Goal: Information Seeking & Learning: Find specific fact

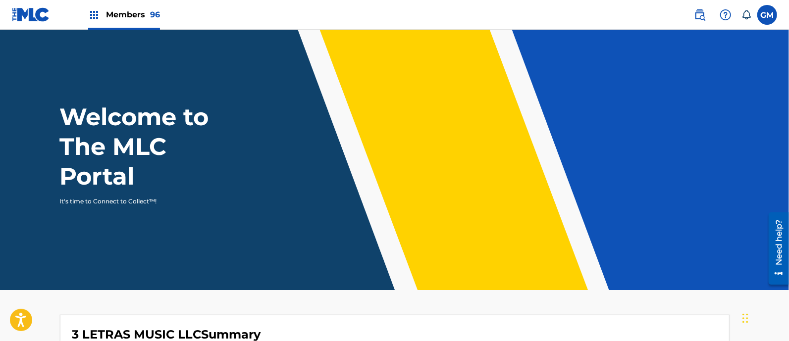
click at [131, 13] on span "Members 96" at bounding box center [133, 14] width 54 height 11
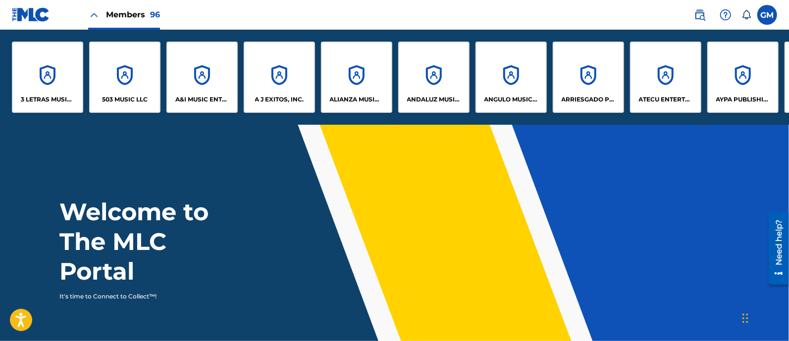
click at [282, 95] on div "A J EXITOS, INC." at bounding box center [279, 77] width 71 height 71
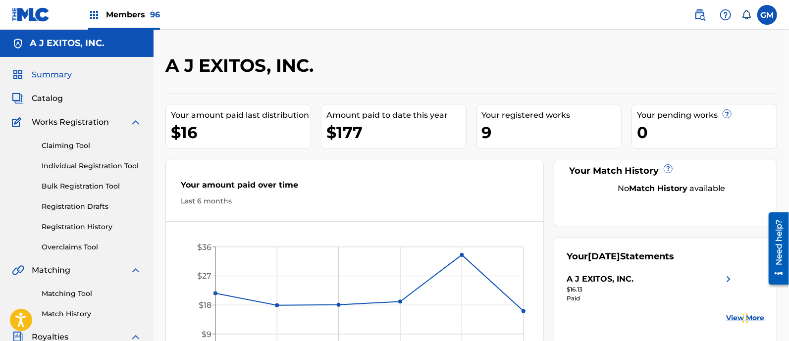
click at [139, 11] on span "Members 96" at bounding box center [133, 14] width 54 height 11
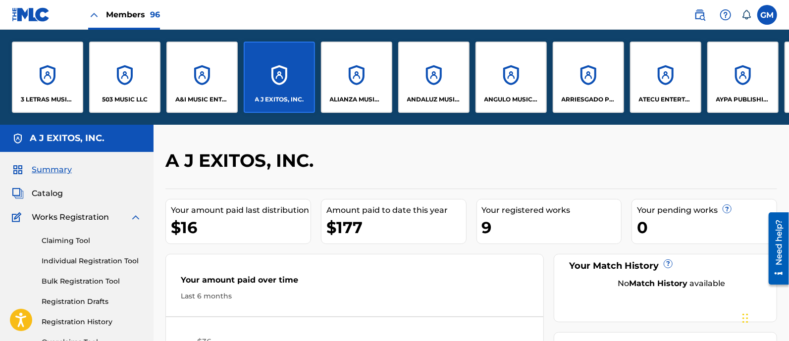
drag, startPoint x: 67, startPoint y: 124, endPoint x: 126, endPoint y: 124, distance: 58.4
click at [126, 124] on div "3 LETRAS MUSIC LLC 503 MUSIC LLC A&I MUSIC ENTERTAINMENT, INC A J EXITOS, INC. …" at bounding box center [394, 77] width 789 height 95
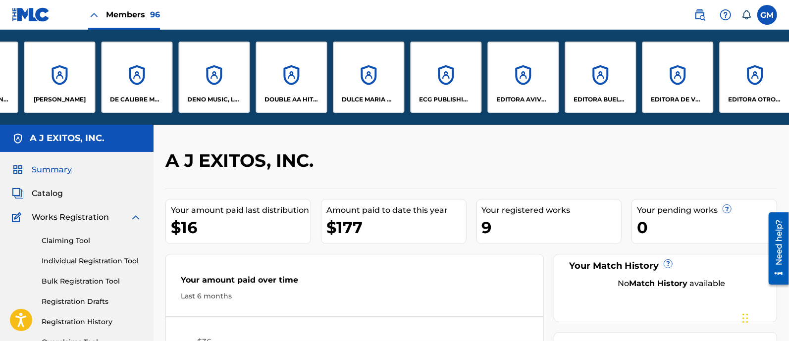
scroll to position [0, 1027]
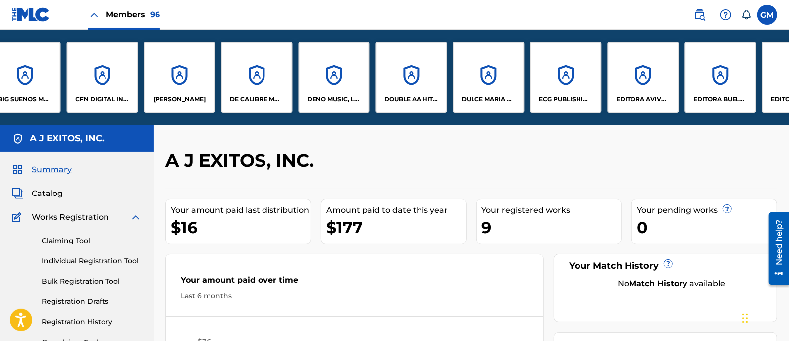
click at [114, 86] on div "CFN DIGITAL INC." at bounding box center [102, 77] width 71 height 71
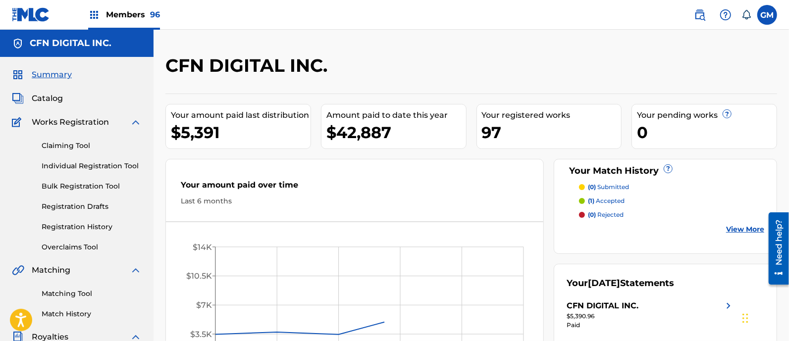
click at [111, 12] on span "Members 96" at bounding box center [133, 14] width 54 height 11
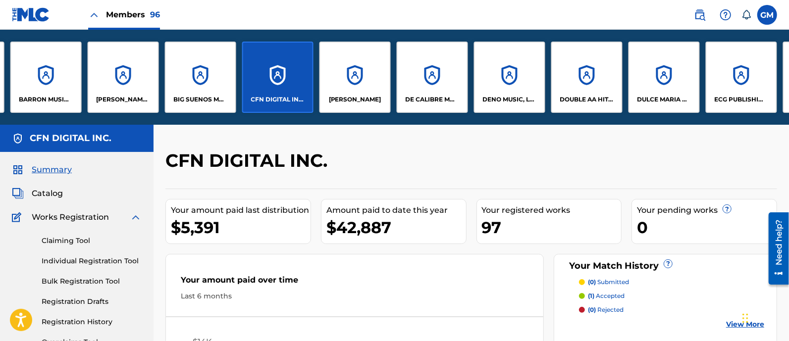
scroll to position [0, 910]
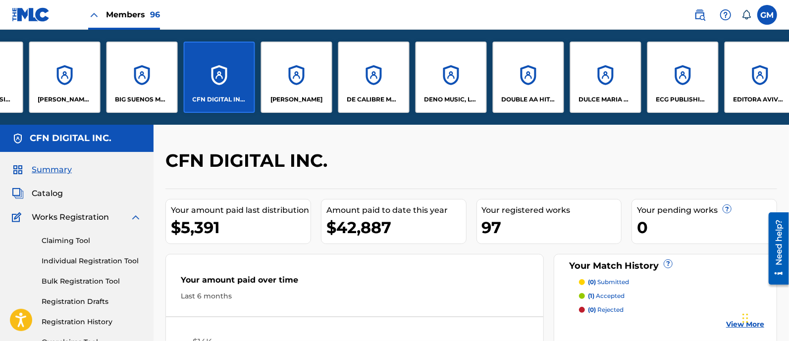
click at [297, 87] on div "[PERSON_NAME]" at bounding box center [296, 77] width 71 height 71
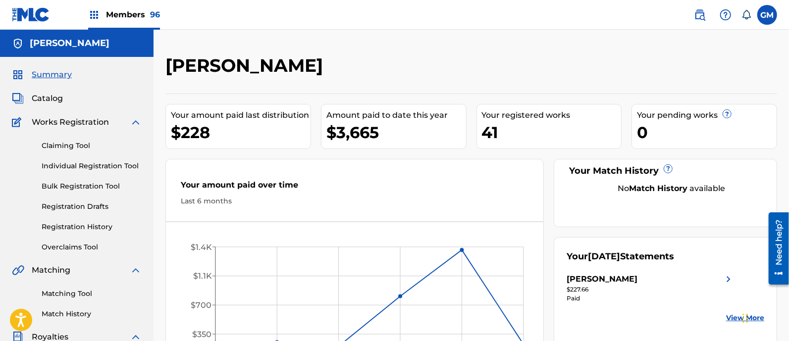
click at [57, 96] on span "Catalog" at bounding box center [47, 99] width 31 height 12
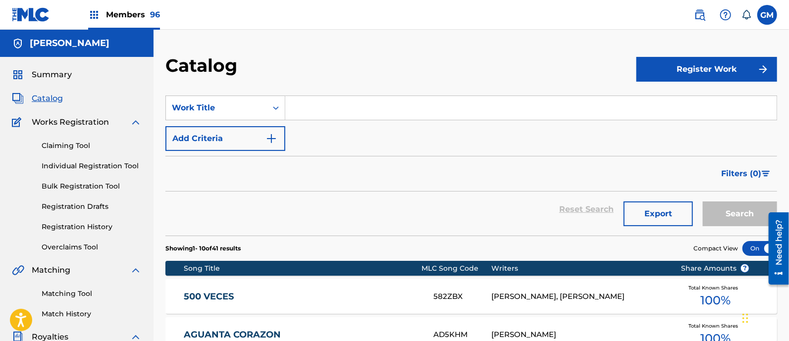
click at [329, 110] on input "Search Form" at bounding box center [530, 108] width 491 height 24
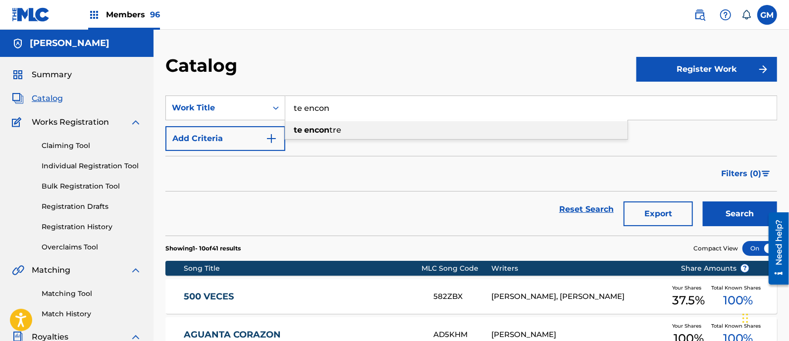
click at [317, 130] on strong "encon" at bounding box center [316, 129] width 25 height 9
type input "te encontre"
click at [743, 210] on button "Search" at bounding box center [740, 214] width 74 height 25
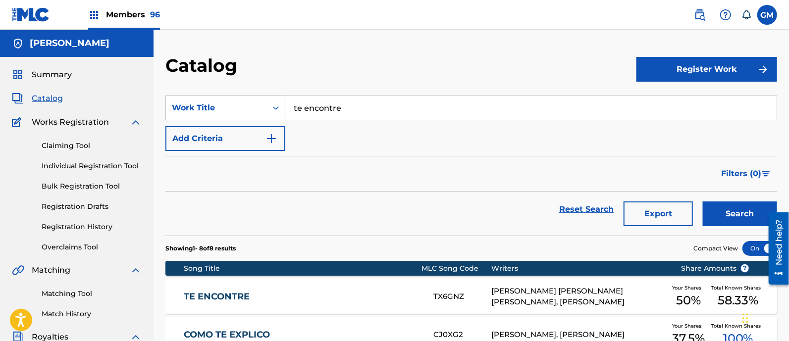
click at [97, 227] on link "Registration History" at bounding box center [92, 227] width 100 height 10
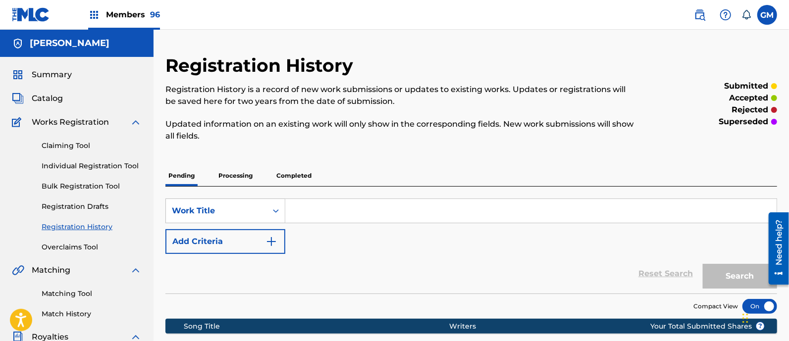
click at [231, 171] on p "Processing" at bounding box center [235, 175] width 40 height 21
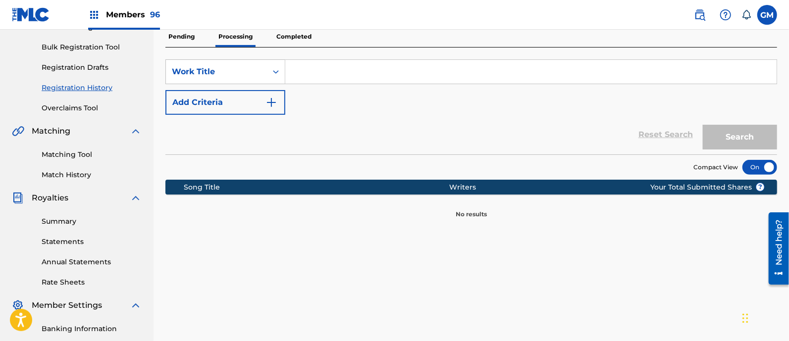
scroll to position [144, 0]
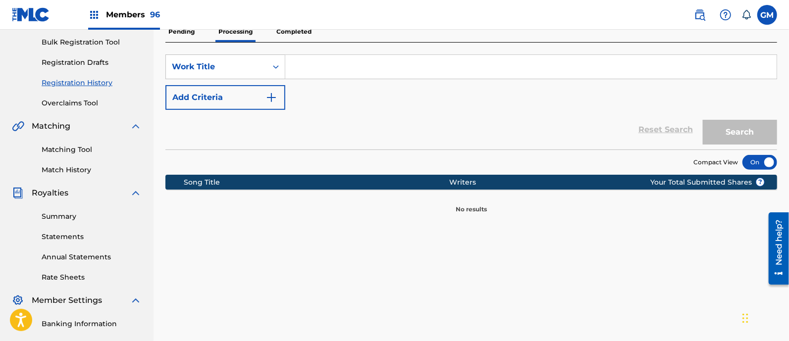
click at [286, 33] on p "Completed" at bounding box center [293, 31] width 41 height 21
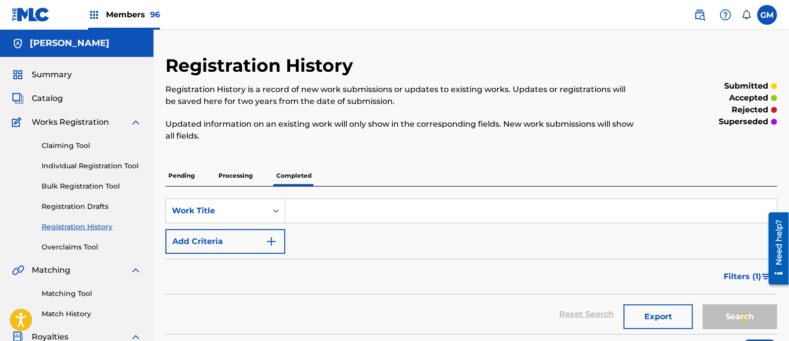
scroll to position [144, 0]
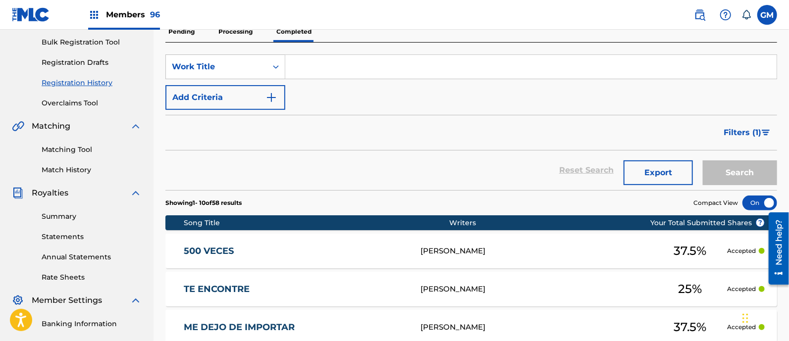
click at [380, 289] on link "TE ENCONTRE" at bounding box center [295, 289] width 223 height 11
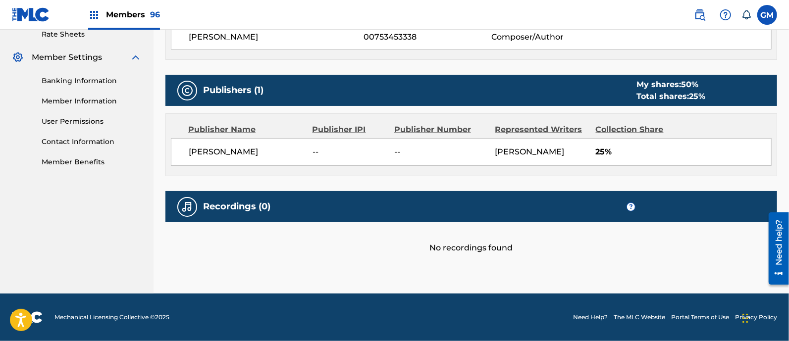
scroll to position [254, 0]
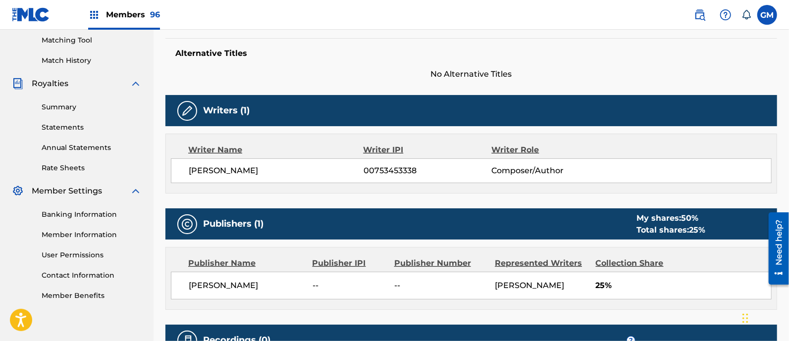
click at [133, 12] on span "Members 96" at bounding box center [133, 14] width 54 height 11
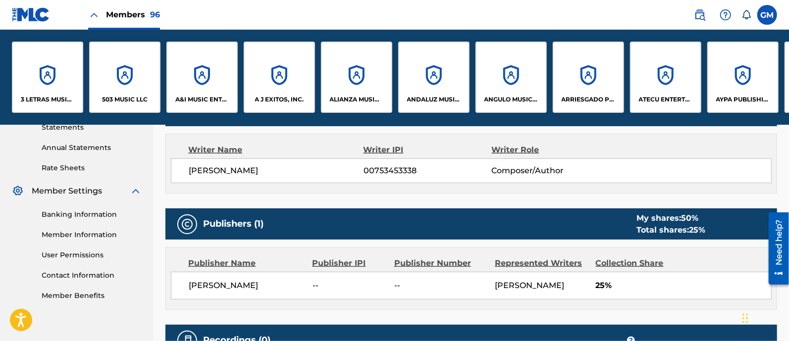
click at [205, 89] on div "A&I MUSIC ENTERTAINMENT, INC" at bounding box center [201, 77] width 71 height 71
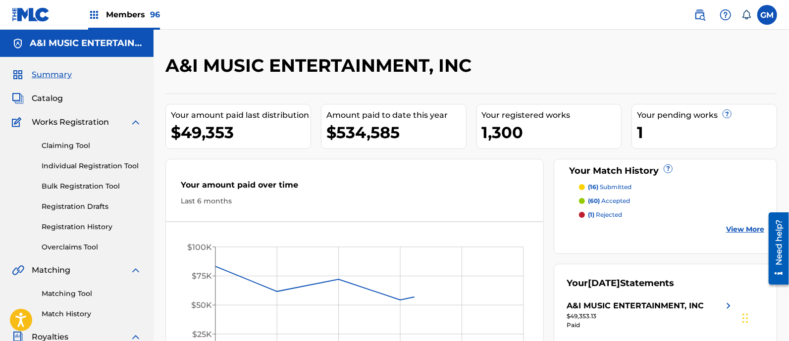
click at [53, 98] on span "Catalog" at bounding box center [47, 99] width 31 height 12
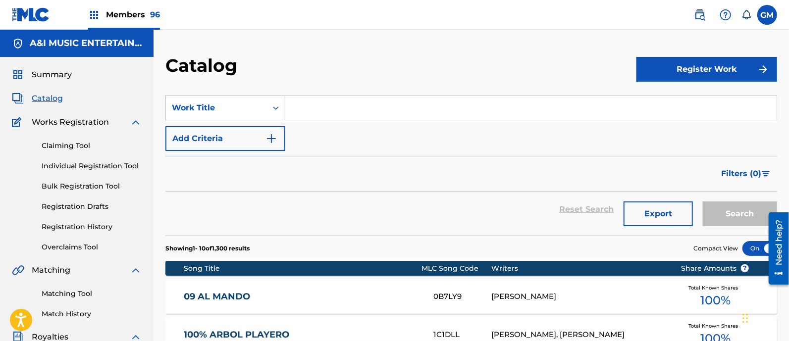
click at [325, 109] on input "Search Form" at bounding box center [530, 108] width 491 height 24
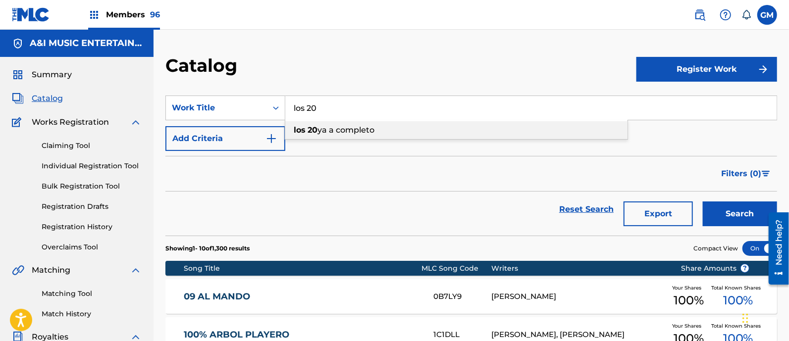
click at [328, 127] on span "ya a completo" at bounding box center [345, 129] width 57 height 9
type input "los 20 ya a completo"
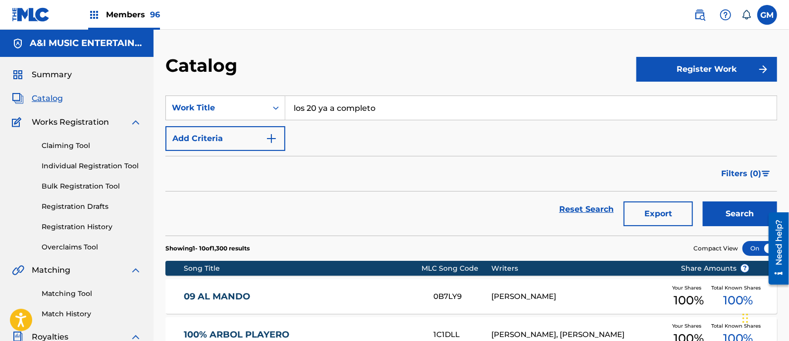
click at [711, 209] on button "Search" at bounding box center [740, 214] width 74 height 25
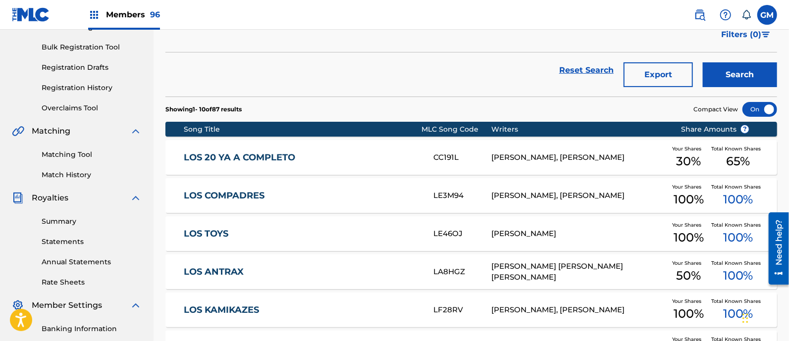
scroll to position [144, 0]
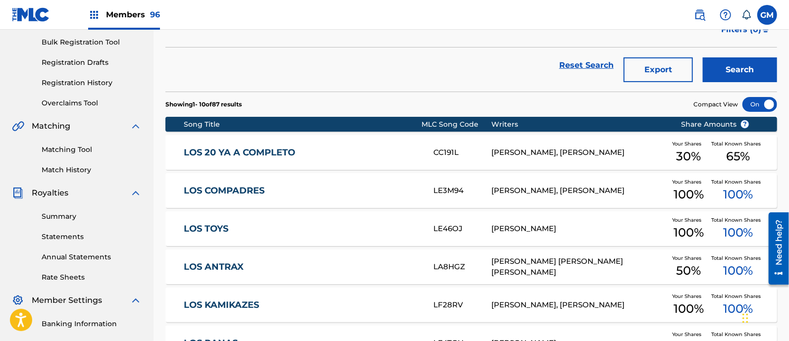
click at [339, 153] on link "LOS 20 YA A COMPLETO" at bounding box center [302, 152] width 236 height 11
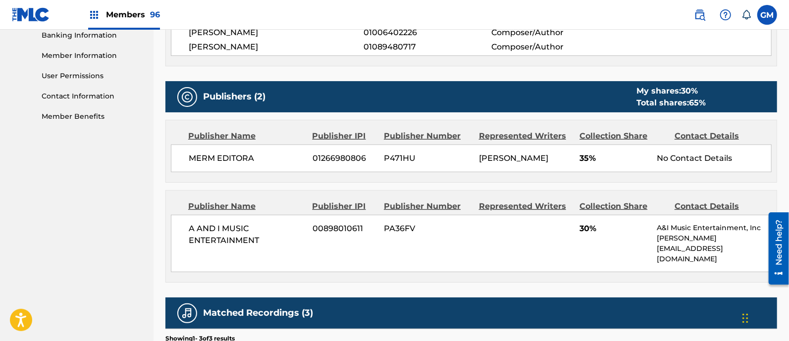
scroll to position [289, 0]
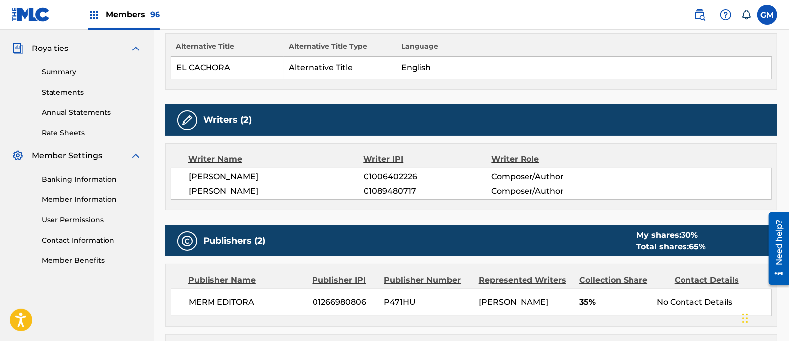
click at [126, 9] on span "Members 96" at bounding box center [133, 14] width 54 height 11
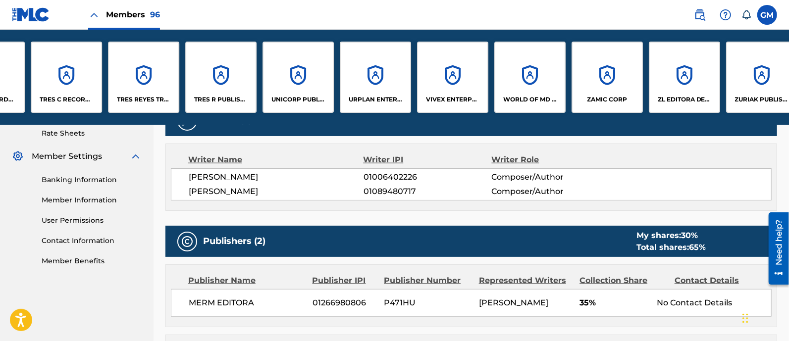
scroll to position [0, 6629]
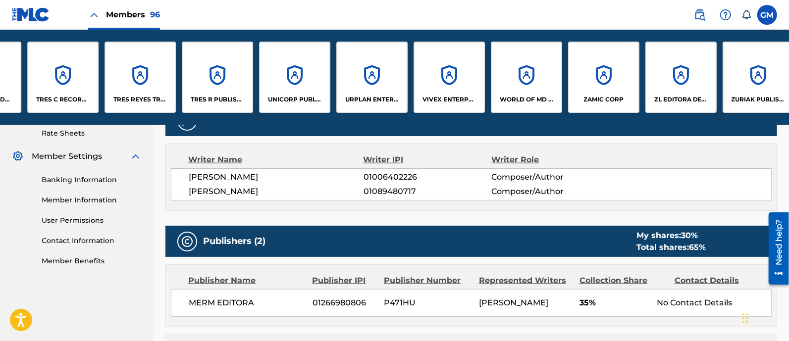
click at [518, 95] on p "WORLD OF MD PUBLISHING, LLC" at bounding box center [527, 99] width 54 height 9
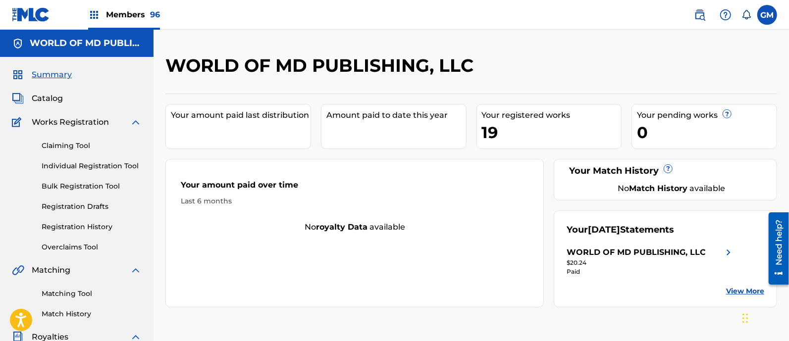
click at [47, 96] on span "Catalog" at bounding box center [47, 99] width 31 height 12
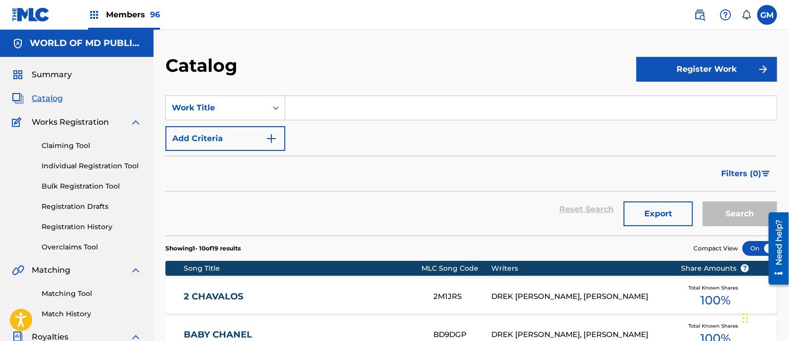
click at [334, 105] on input "Search Form" at bounding box center [530, 108] width 491 height 24
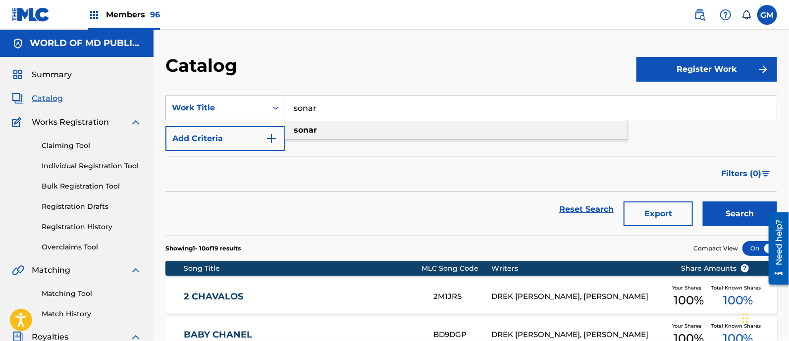
type input "sonar"
click at [312, 124] on div "sonar" at bounding box center [456, 130] width 342 height 18
click at [729, 214] on button "Search" at bounding box center [740, 214] width 74 height 25
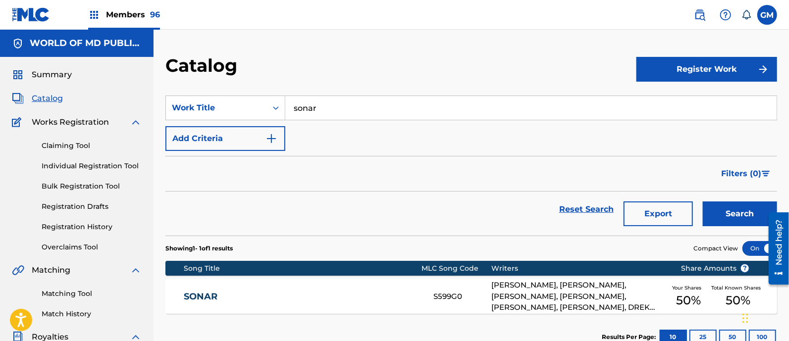
scroll to position [144, 0]
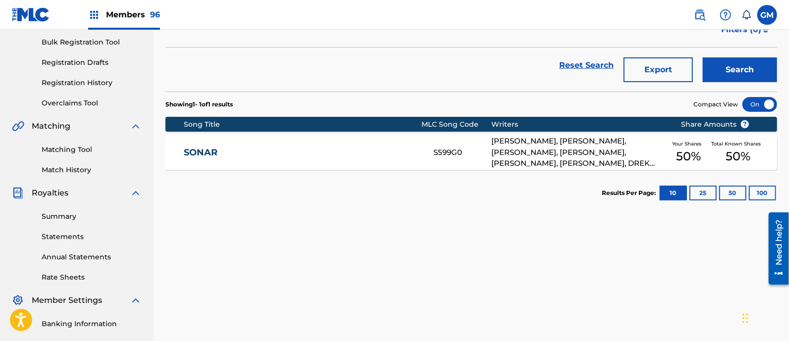
click at [317, 152] on link "SONAR" at bounding box center [302, 152] width 236 height 11
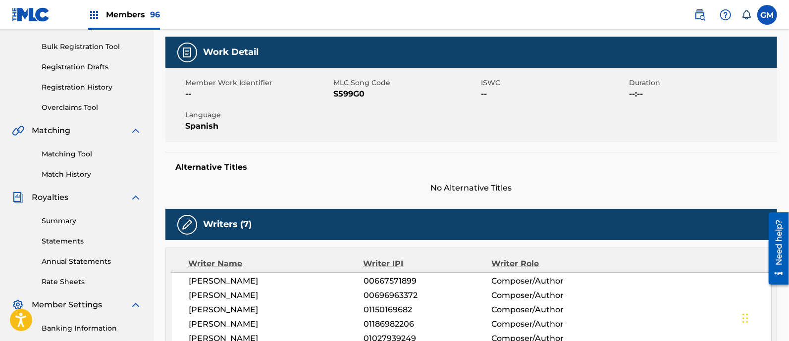
scroll to position [144, 0]
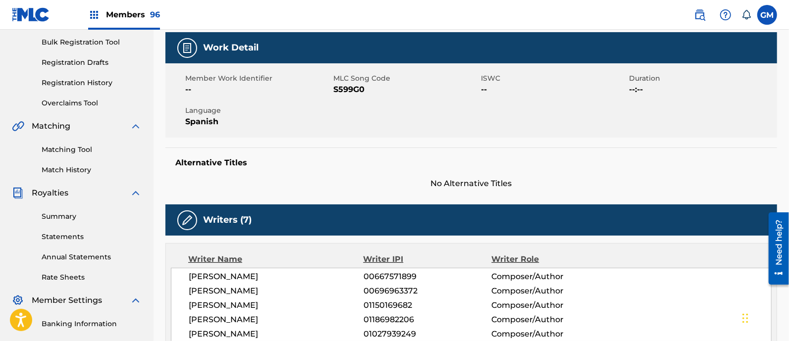
click at [700, 15] on img at bounding box center [700, 15] width 12 height 12
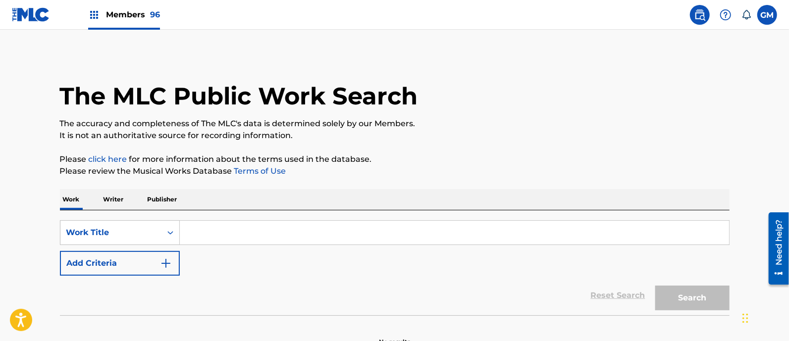
click at [216, 229] on input "Search Form" at bounding box center [454, 233] width 549 height 24
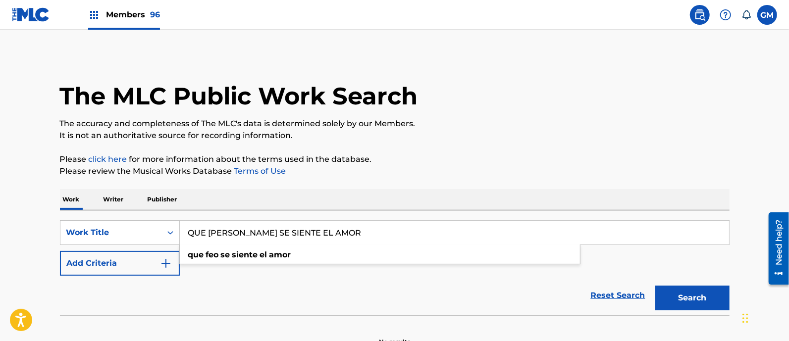
type input "QUE [PERSON_NAME] SE SIENTE EL AMOR"
click at [655, 286] on button "Search" at bounding box center [692, 298] width 74 height 25
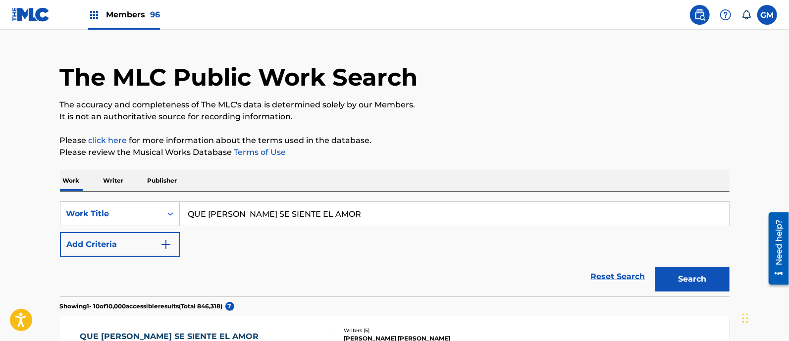
scroll to position [144, 0]
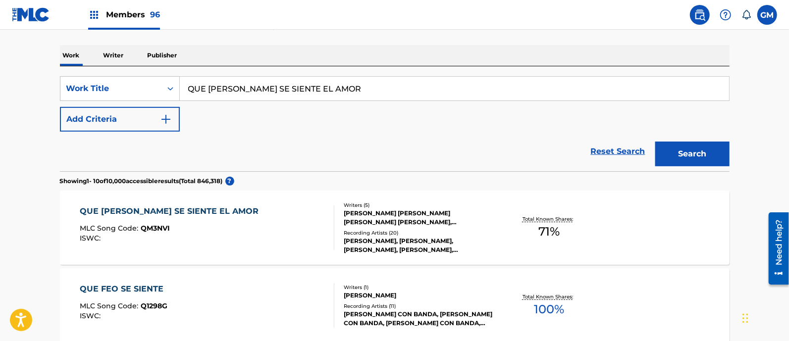
click at [259, 223] on div "QUE FEO SE SIENTE EL AMOR MLC Song Code : QM3NVI ISWC :" at bounding box center [207, 228] width 255 height 45
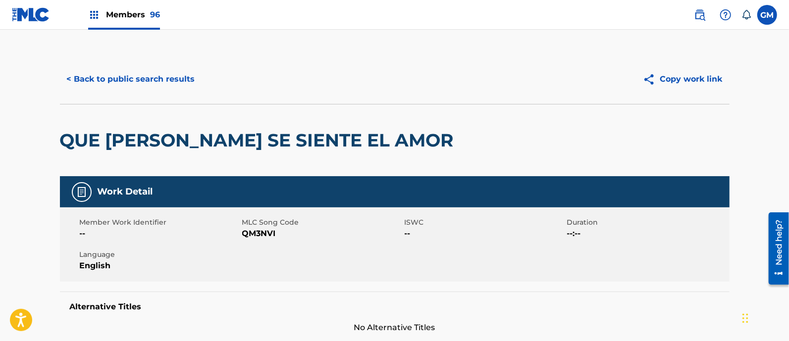
scroll to position [144, 0]
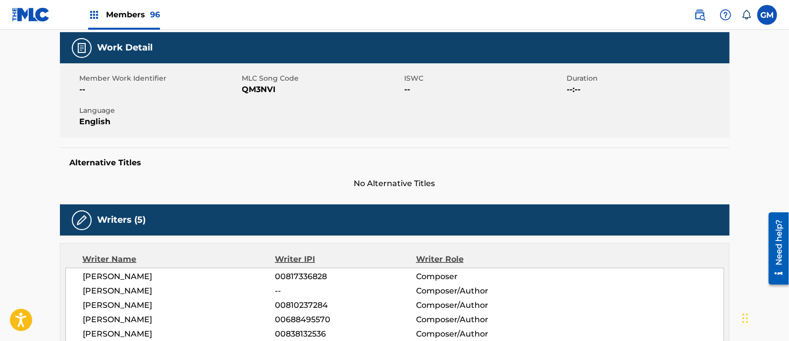
drag, startPoint x: 88, startPoint y: 278, endPoint x: 227, endPoint y: 272, distance: 138.8
click at [227, 272] on div "[PERSON_NAME] 00817336828 Composer [PERSON_NAME] -- Composer/Author [PERSON_NAM…" at bounding box center [394, 305] width 659 height 75
copy span "[PERSON_NAME]"
click at [118, 11] on span "Members 96" at bounding box center [133, 14] width 54 height 11
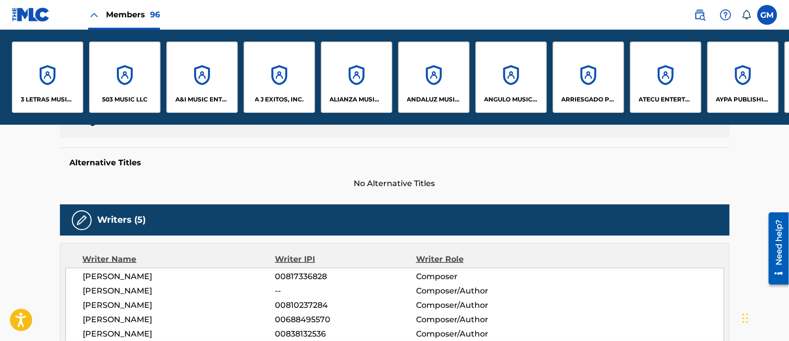
click at [38, 92] on div "3 LETRAS MUSIC LLC" at bounding box center [47, 77] width 71 height 71
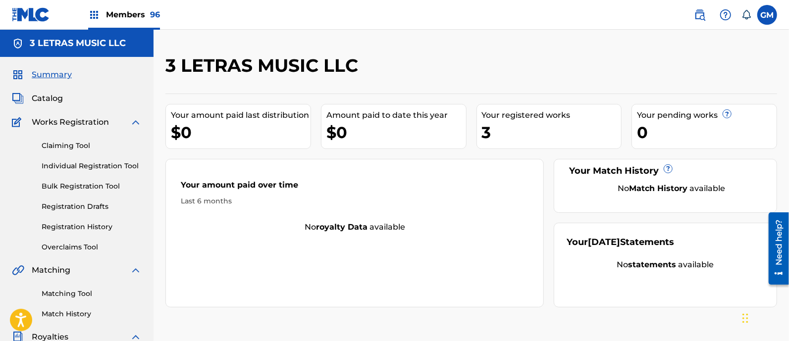
click at [50, 98] on span "Catalog" at bounding box center [47, 99] width 31 height 12
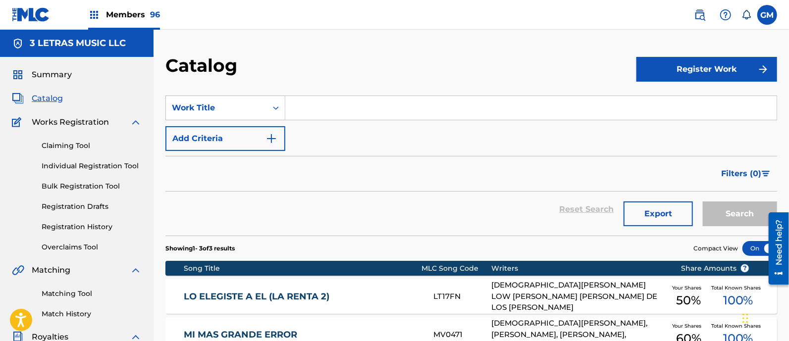
click at [312, 112] on input "Search Form" at bounding box center [530, 108] width 491 height 24
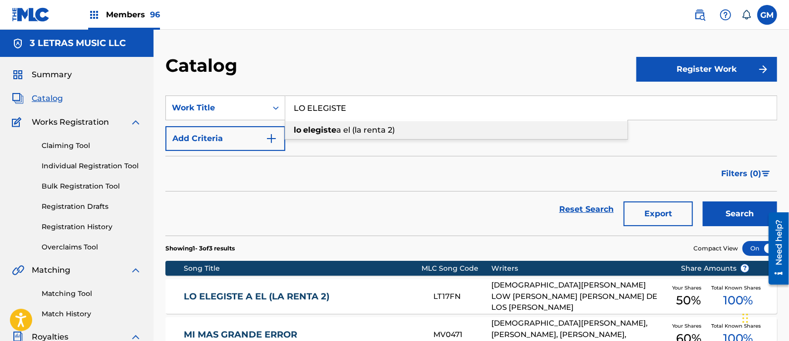
click at [370, 132] on span "a el (la renta 2)" at bounding box center [365, 129] width 58 height 9
type input "lo elegiste a el (la renta 2)"
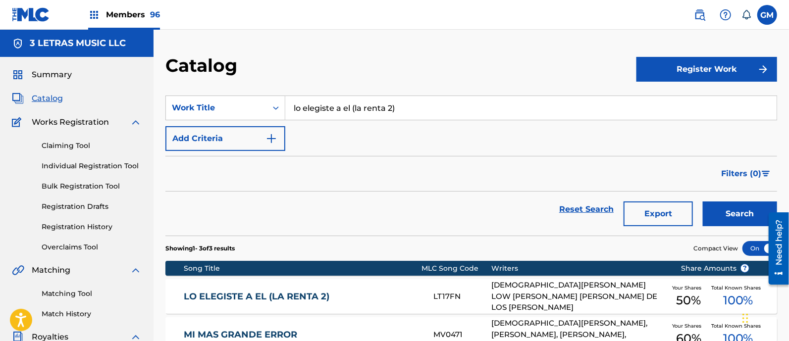
click at [722, 217] on button "Search" at bounding box center [740, 214] width 74 height 25
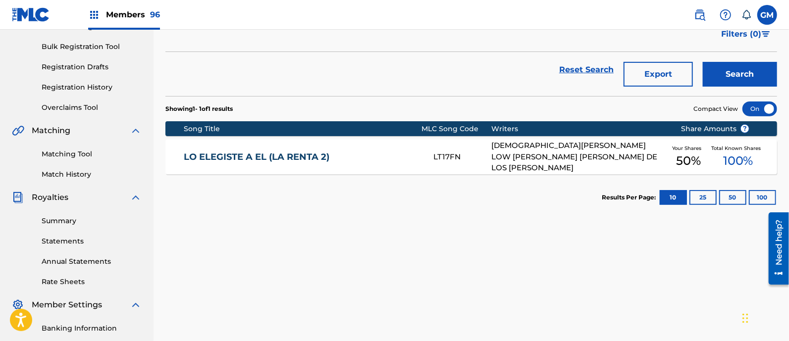
scroll to position [144, 0]
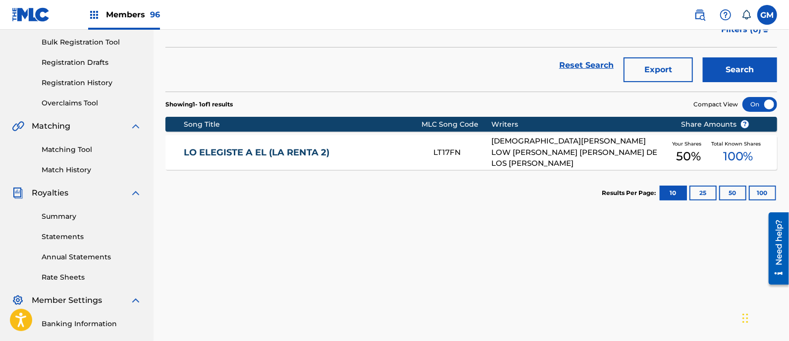
click at [357, 144] on div "LO ELEGISTE A EL (LA RENTA 2) LT17FN [DEMOGRAPHIC_DATA][PERSON_NAME] LOW [PERSO…" at bounding box center [471, 152] width 612 height 35
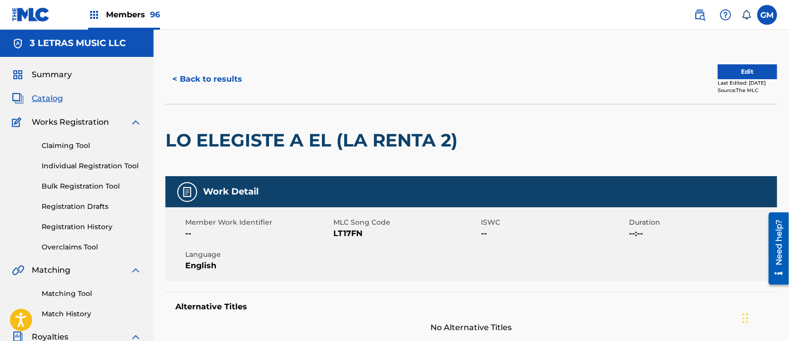
click at [122, 14] on span "Members 96" at bounding box center [133, 14] width 54 height 11
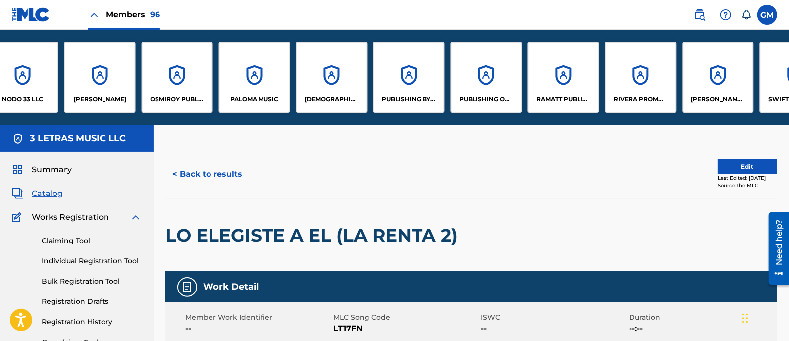
scroll to position [0, 5669]
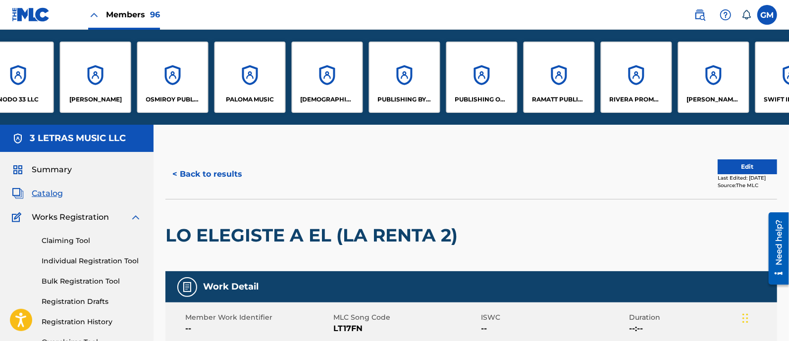
click at [711, 90] on div "[PERSON_NAME] MUSIC LLC" at bounding box center [713, 77] width 71 height 71
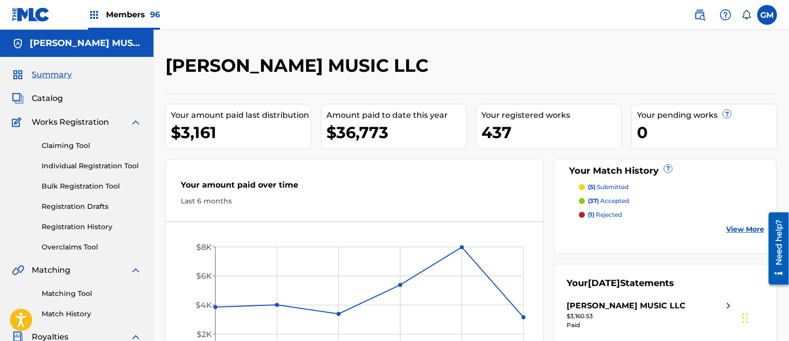
click at [44, 95] on span "Catalog" at bounding box center [47, 99] width 31 height 12
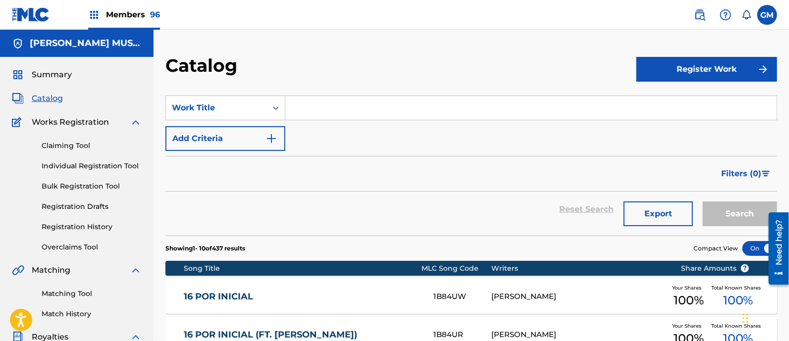
click at [362, 107] on input "Search Form" at bounding box center [530, 108] width 491 height 24
click at [279, 107] on icon "Search Form" at bounding box center [276, 108] width 10 height 10
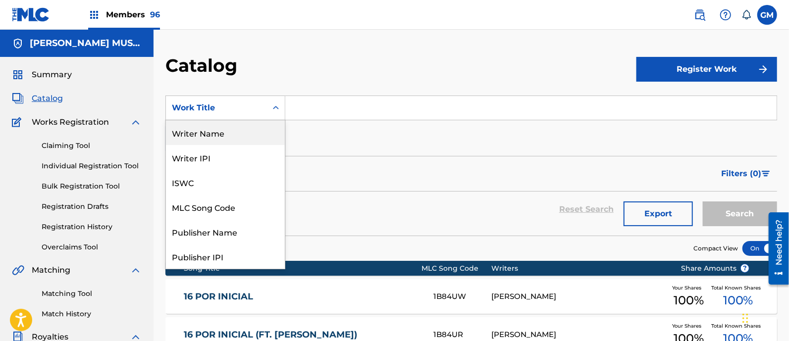
click at [232, 129] on div "Writer Name" at bounding box center [225, 132] width 119 height 25
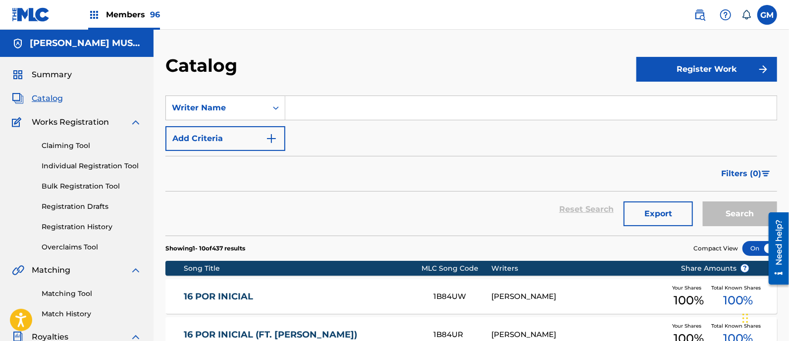
click at [312, 107] on input "Search Form" at bounding box center [530, 108] width 491 height 24
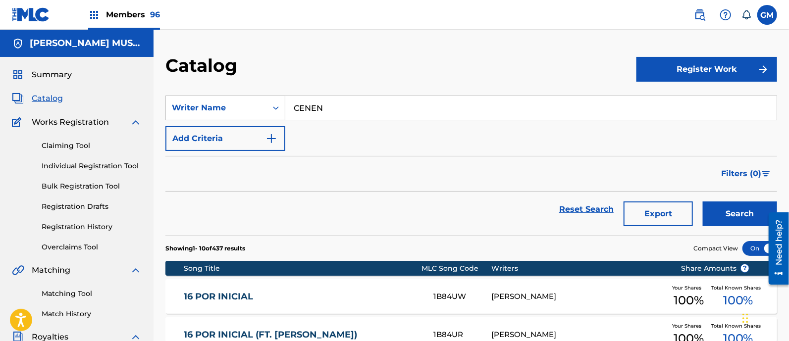
type input "CENEN"
click at [703, 202] on button "Search" at bounding box center [740, 214] width 74 height 25
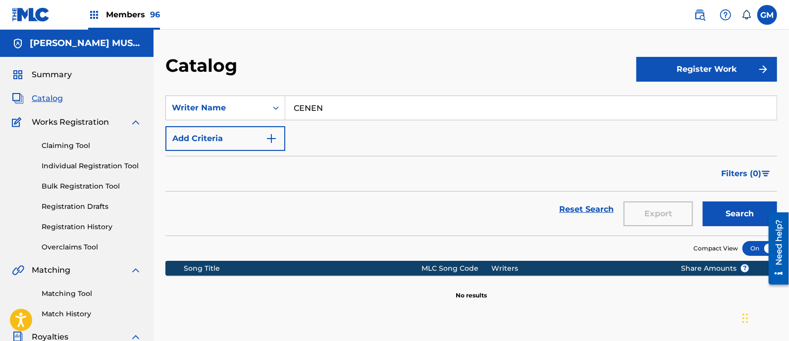
click at [136, 11] on span "Members 96" at bounding box center [133, 14] width 54 height 11
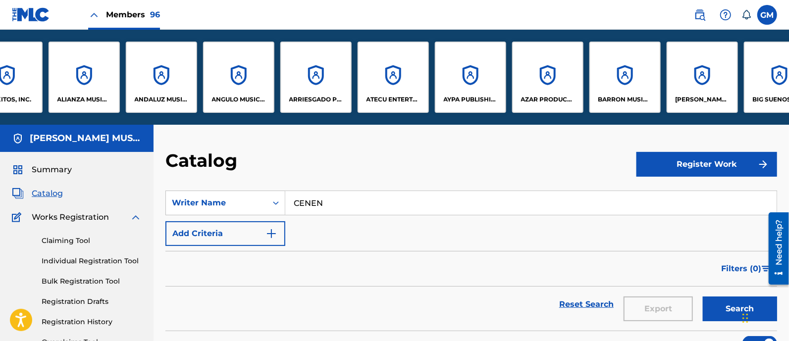
scroll to position [0, 252]
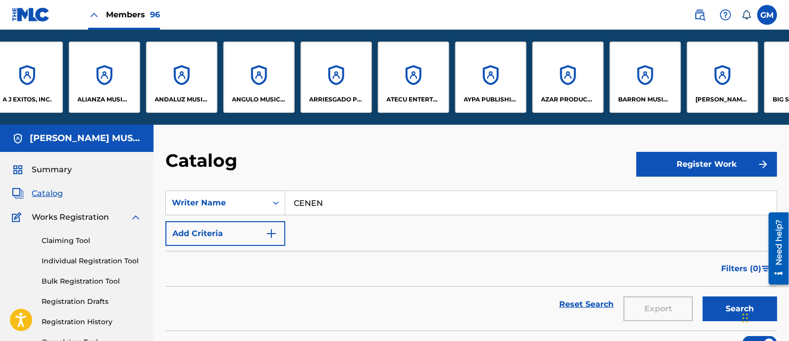
click at [100, 101] on p "ALIANZA MUSIC PUBLISHING, INC" at bounding box center [105, 99] width 54 height 9
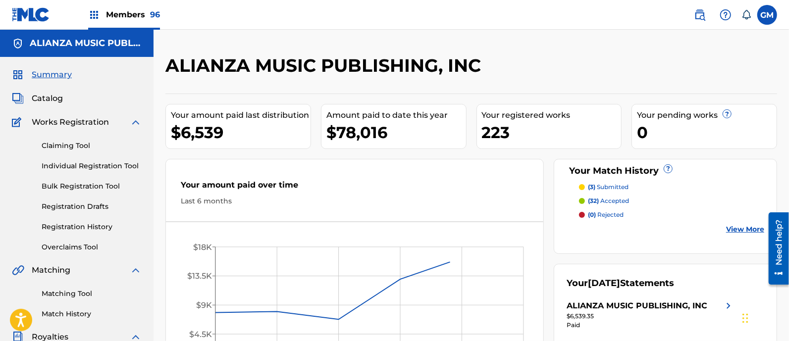
click at [56, 99] on span "Catalog" at bounding box center [47, 99] width 31 height 12
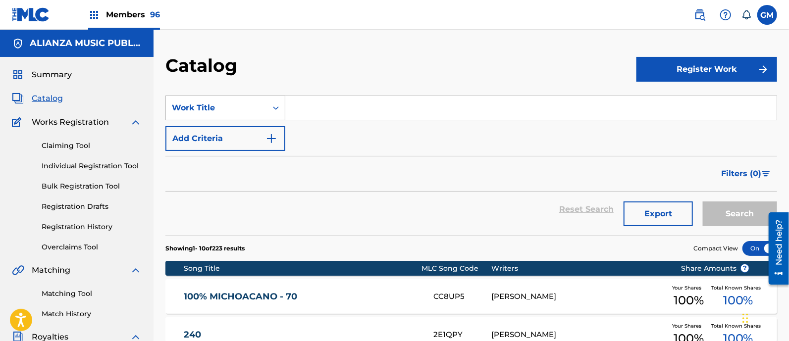
click at [276, 104] on icon "Search Form" at bounding box center [276, 108] width 10 height 10
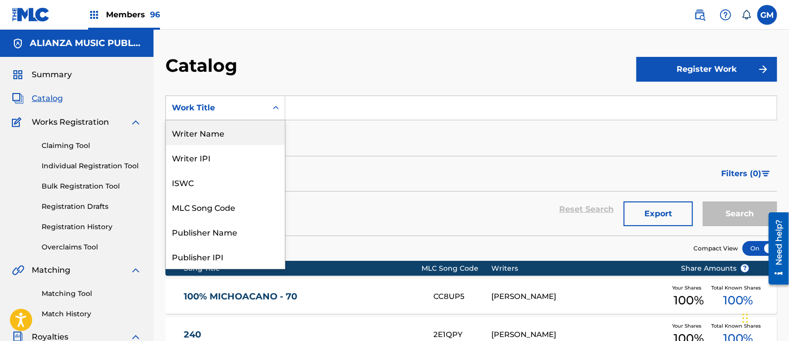
click at [222, 127] on div "Writer Name" at bounding box center [225, 132] width 119 height 25
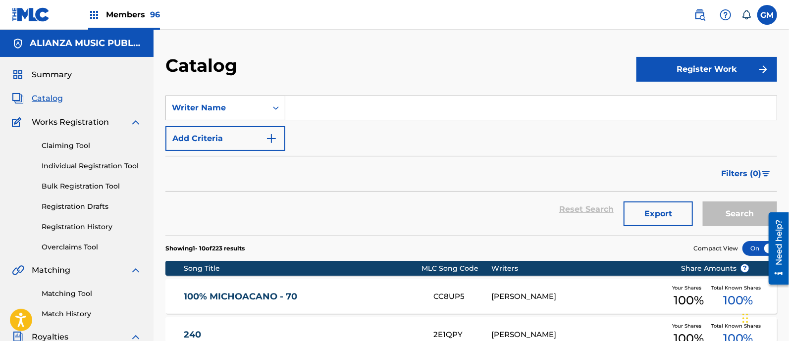
click at [319, 107] on input "Search Form" at bounding box center [530, 108] width 491 height 24
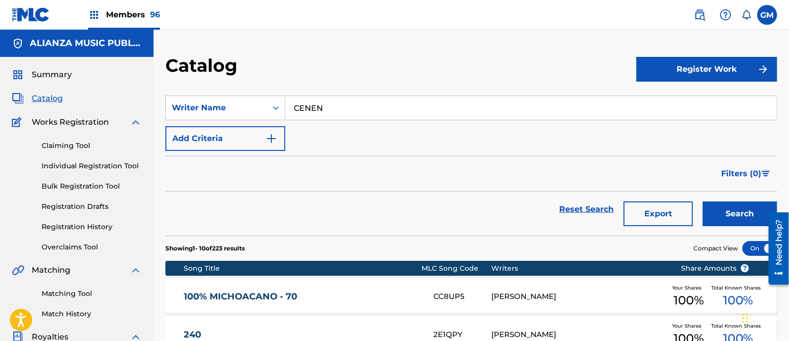
type input "CENEN"
click at [703, 202] on button "Search" at bounding box center [740, 214] width 74 height 25
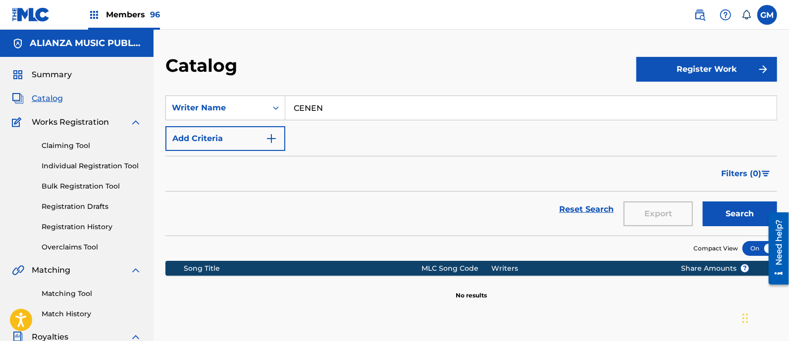
click at [141, 18] on span "Members 96" at bounding box center [133, 14] width 54 height 11
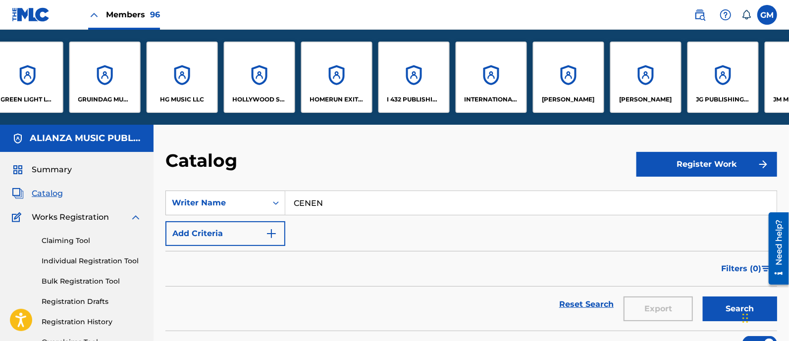
scroll to position [0, 3098]
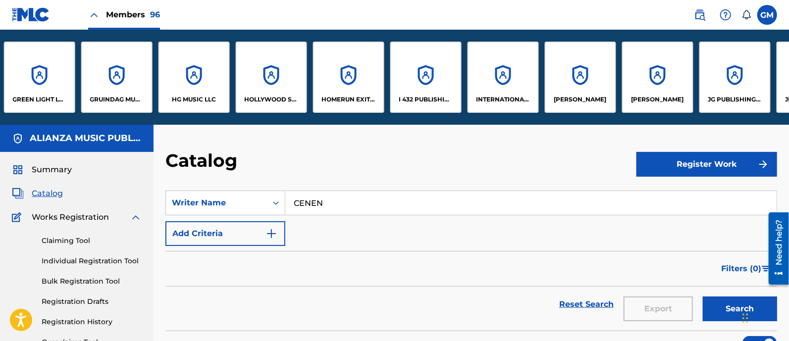
drag, startPoint x: 342, startPoint y: 145, endPoint x: 325, endPoint y: 134, distance: 19.4
click at [124, 88] on div "GRUINDAG MUSIC, LLC" at bounding box center [116, 77] width 71 height 71
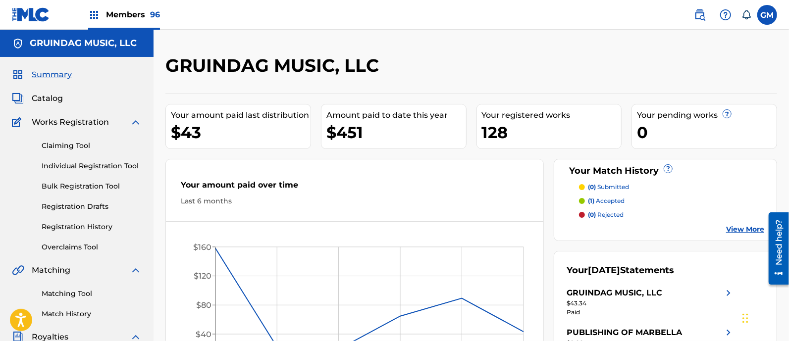
click at [52, 97] on span "Catalog" at bounding box center [47, 99] width 31 height 12
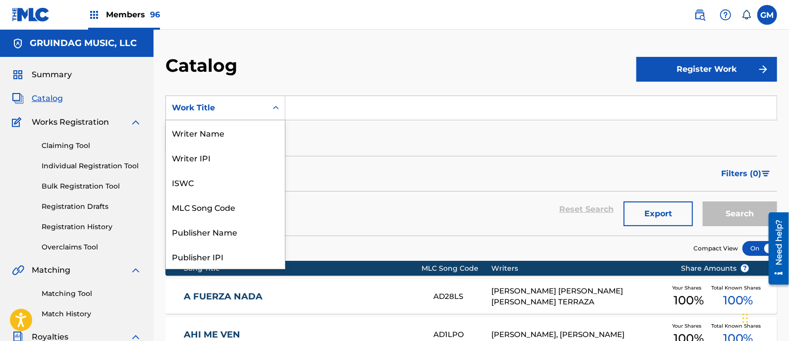
click at [276, 104] on icon "Search Form" at bounding box center [276, 108] width 10 height 10
click at [239, 131] on div "Writer Name" at bounding box center [225, 132] width 119 height 25
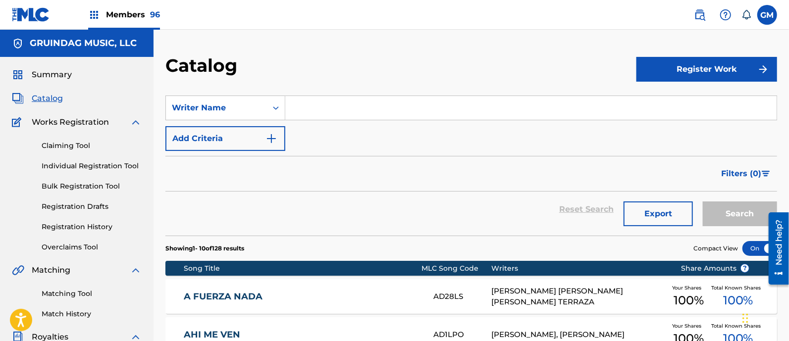
click at [305, 107] on input "Search Form" at bounding box center [530, 108] width 491 height 24
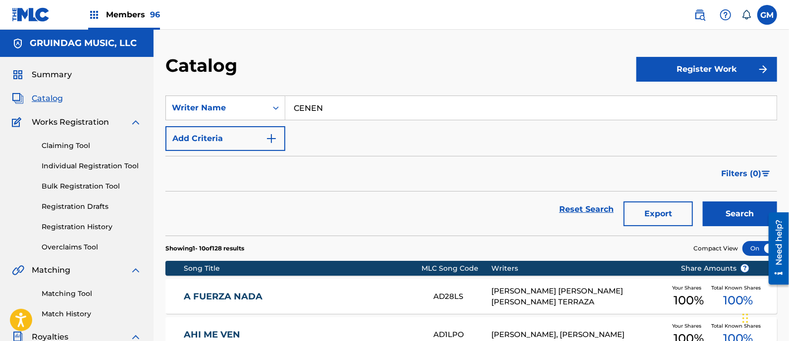
type input "CENEN"
click at [703, 202] on button "Search" at bounding box center [740, 214] width 74 height 25
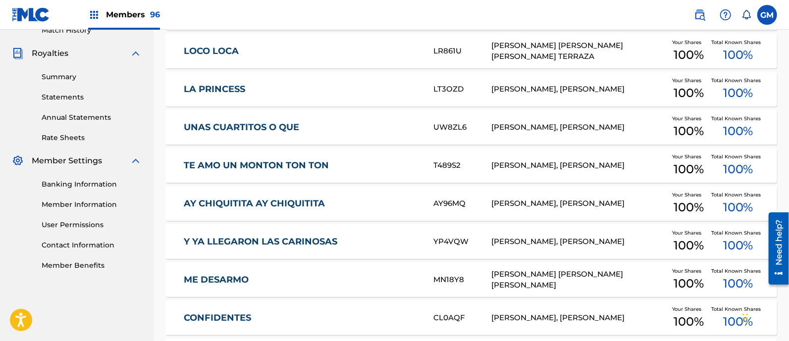
scroll to position [289, 0]
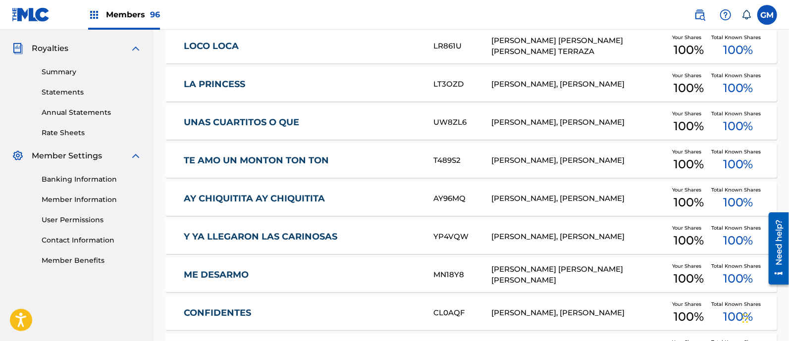
click at [135, 10] on span "Members 96" at bounding box center [133, 14] width 54 height 11
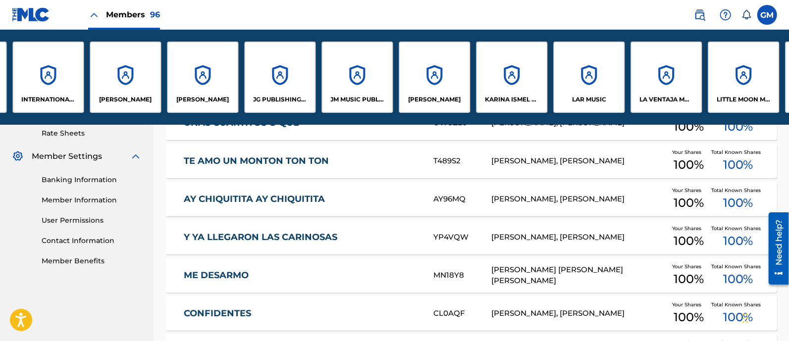
scroll to position [0, 3546]
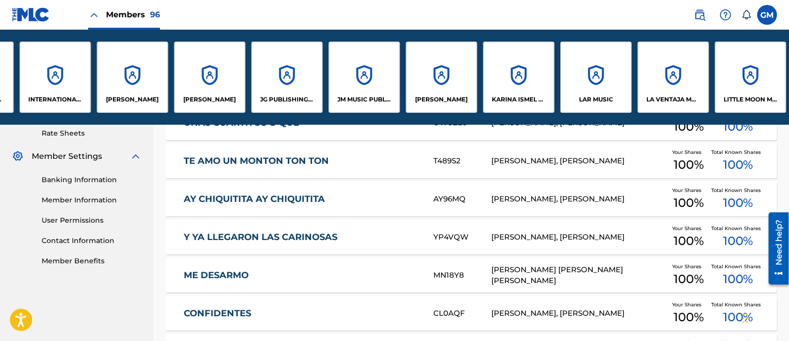
click at [296, 75] on div "JG PUBLISHING INC" at bounding box center [287, 77] width 71 height 71
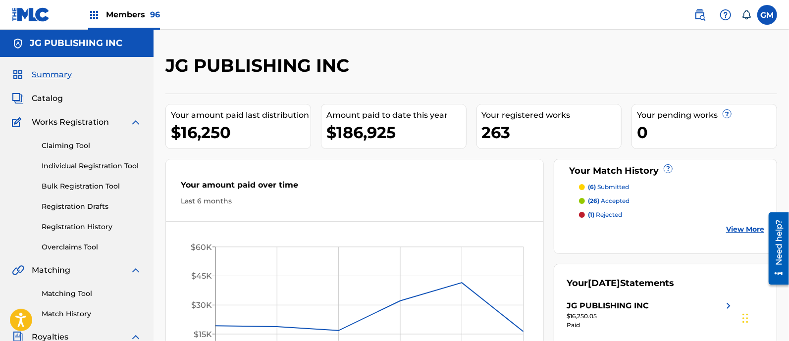
click at [51, 96] on span "Catalog" at bounding box center [47, 99] width 31 height 12
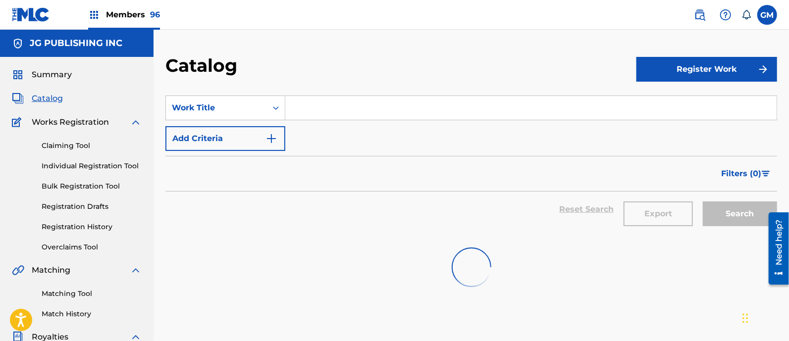
click at [353, 105] on input "Search Form" at bounding box center [530, 108] width 491 height 24
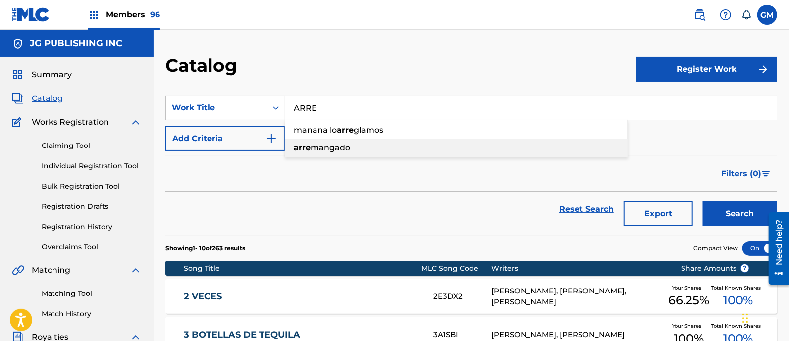
click at [314, 149] on span "mangado" at bounding box center [331, 147] width 40 height 9
click at [725, 209] on button "Search" at bounding box center [740, 214] width 74 height 25
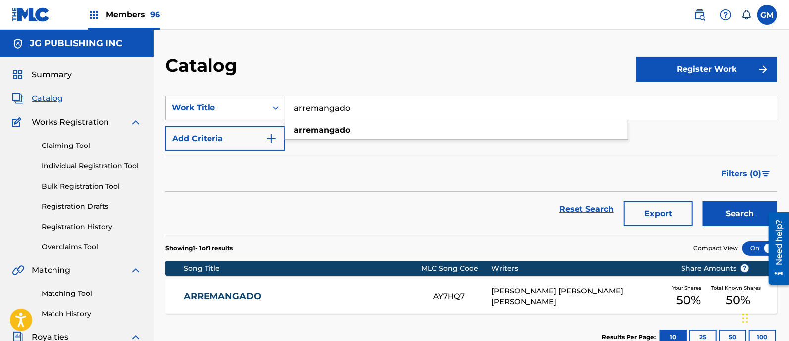
drag, startPoint x: 381, startPoint y: 105, endPoint x: 274, endPoint y: 110, distance: 107.1
click at [274, 110] on div "SearchWithCriteriade949de9-bc0d-4a5e-9da5-82ddccdc37f4 Work Title arremangado a…" at bounding box center [471, 108] width 612 height 25
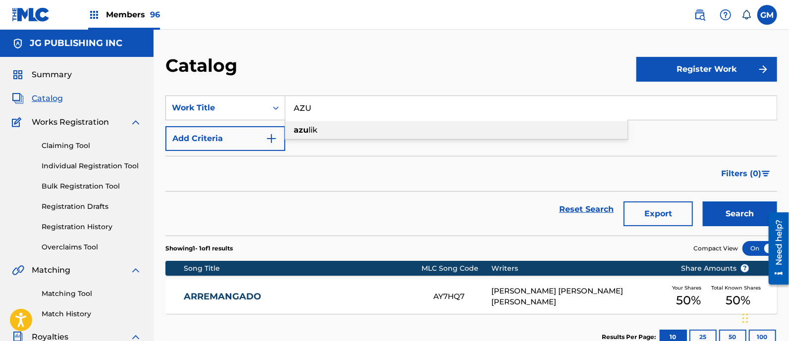
click at [314, 124] on div "azu lik" at bounding box center [456, 130] width 342 height 18
type input "azulik"
click at [732, 211] on button "Search" at bounding box center [740, 214] width 74 height 25
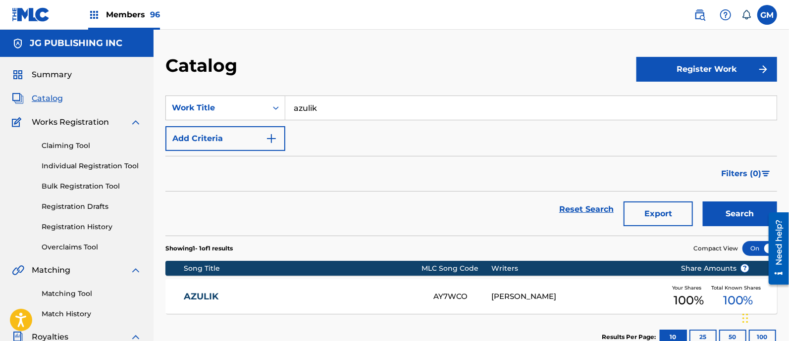
click at [140, 13] on span "Members 96" at bounding box center [133, 14] width 54 height 11
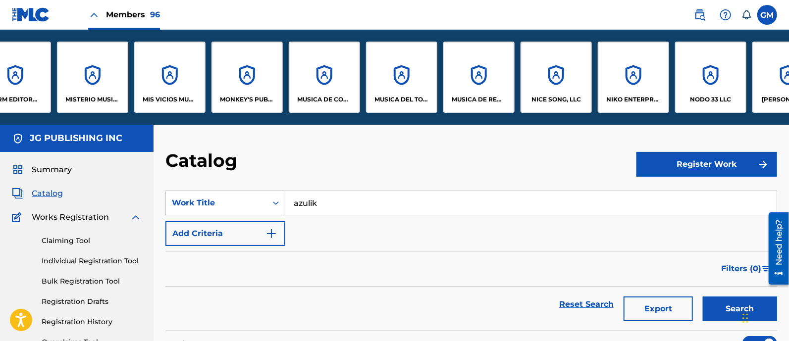
scroll to position [0, 5039]
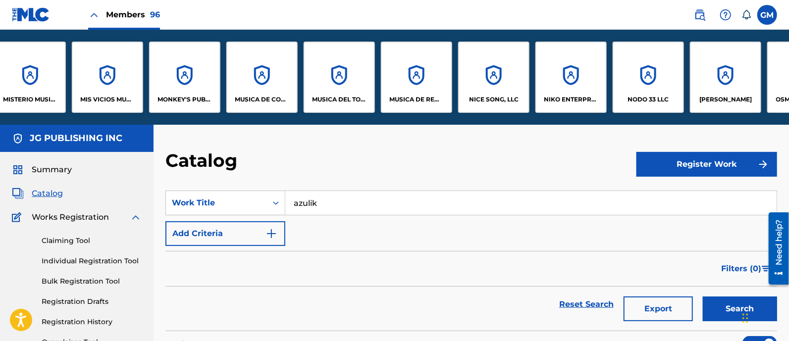
click at [630, 98] on p "NODO 33 LLC" at bounding box center [648, 99] width 41 height 9
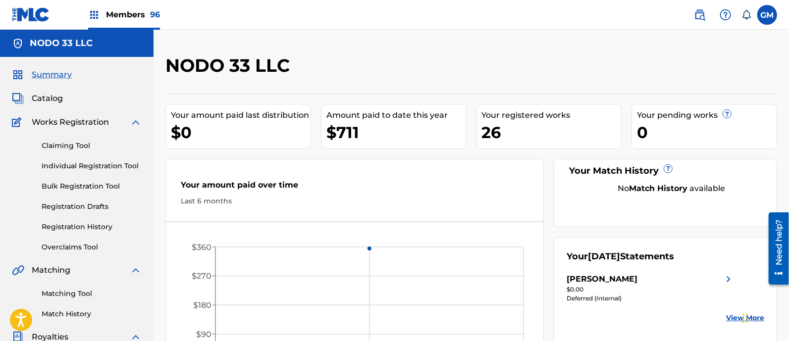
click at [50, 95] on span "Catalog" at bounding box center [47, 99] width 31 height 12
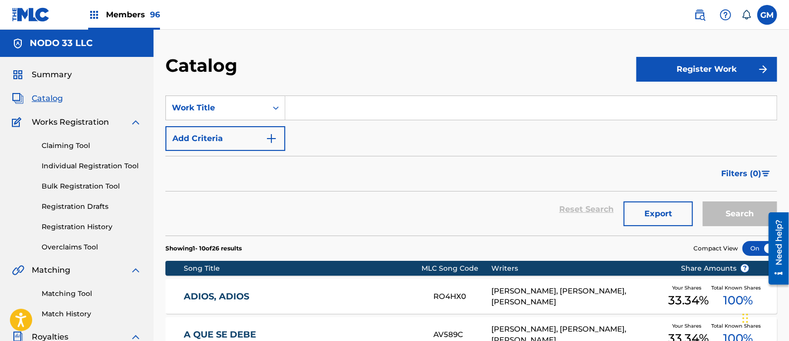
click at [371, 103] on input "Search Form" at bounding box center [530, 108] width 491 height 24
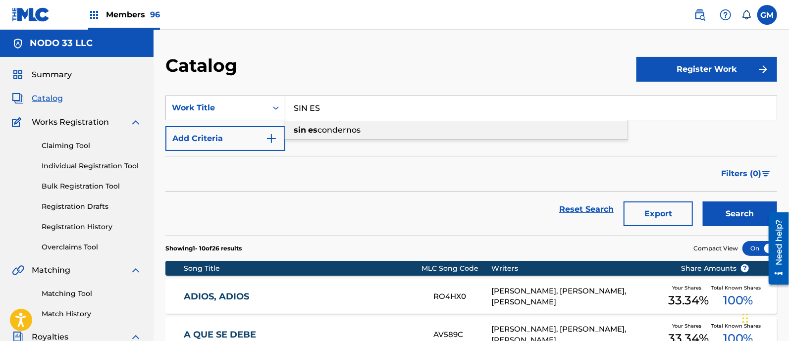
click at [334, 133] on span "condernos" at bounding box center [338, 129] width 43 height 9
type input "sin escondernos"
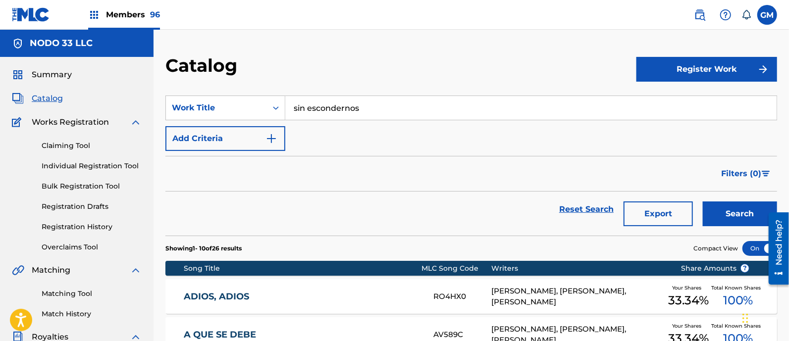
click at [729, 207] on button "Search" at bounding box center [740, 214] width 74 height 25
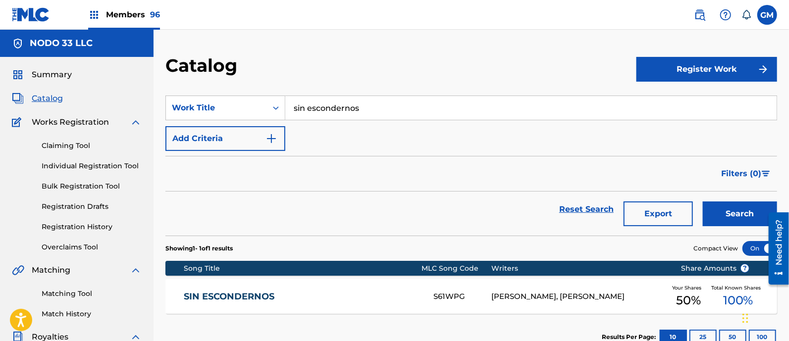
scroll to position [144, 0]
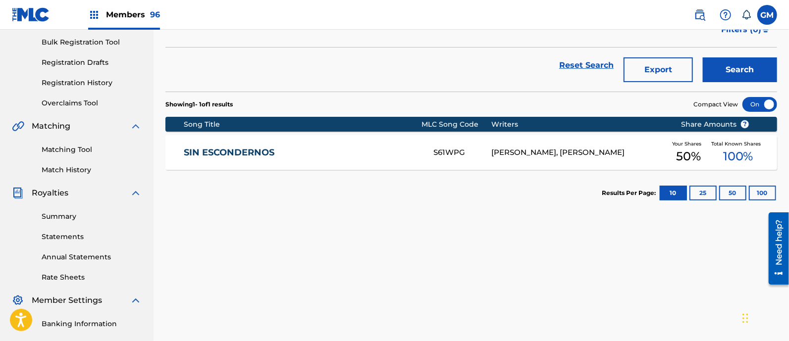
click at [377, 146] on div "SIN ESCONDERNOS S61WPG [PERSON_NAME], [PERSON_NAME] Your Shares 50 % Total Know…" at bounding box center [471, 152] width 612 height 35
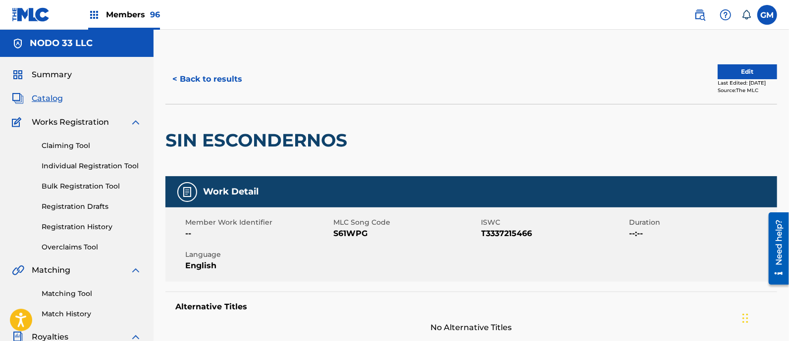
click at [131, 11] on span "Members 96" at bounding box center [133, 14] width 54 height 11
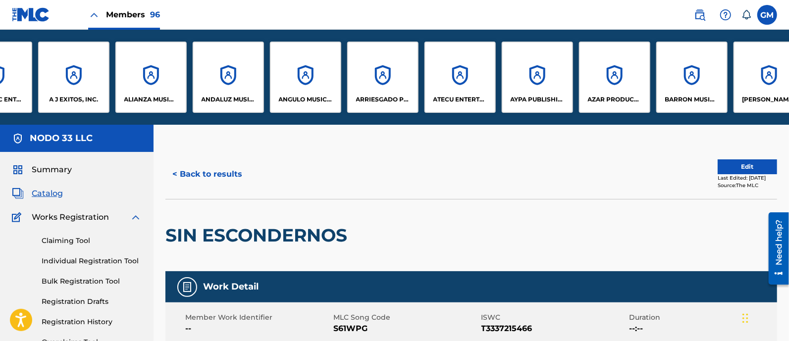
scroll to position [0, 214]
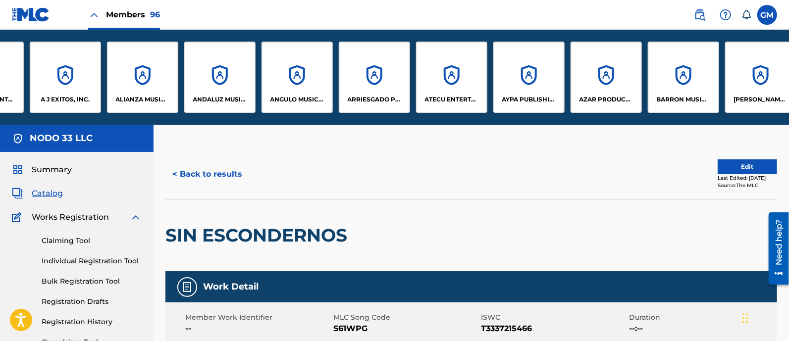
click at [151, 75] on div "ALIANZA MUSIC PUBLISHING, INC" at bounding box center [142, 77] width 71 height 71
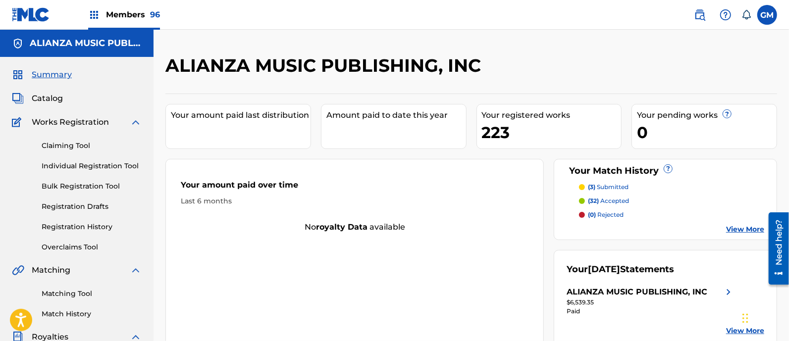
click at [42, 94] on span "Catalog" at bounding box center [47, 99] width 31 height 12
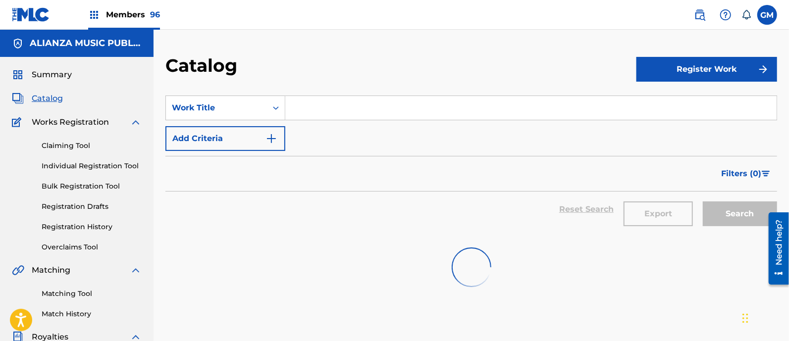
click at [307, 114] on input "Search Form" at bounding box center [530, 108] width 491 height 24
type input "EL REY"
click at [142, 13] on span "Members 96" at bounding box center [133, 14] width 54 height 11
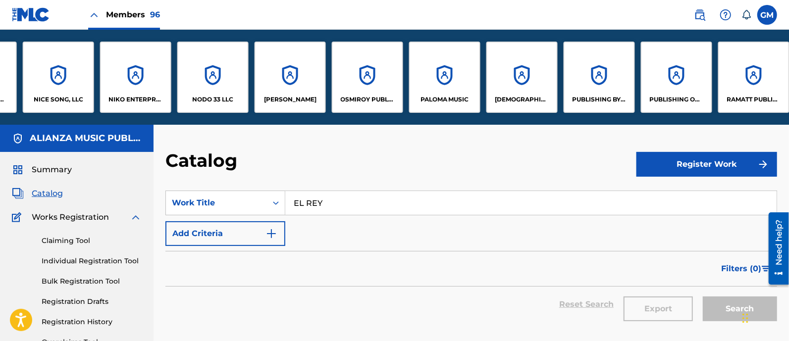
scroll to position [0, 5708]
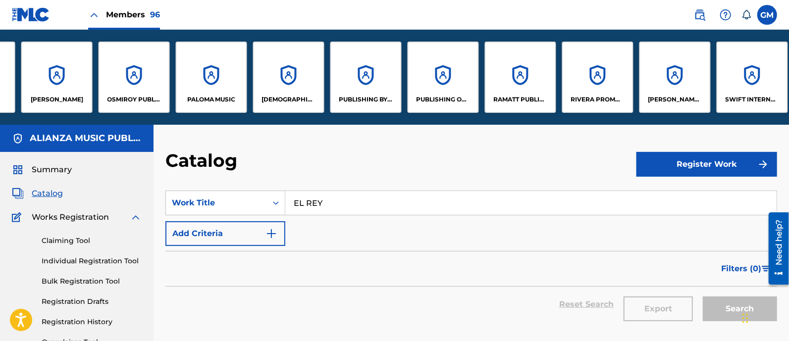
click at [669, 87] on div "[PERSON_NAME] MUSIC LLC" at bounding box center [674, 77] width 71 height 71
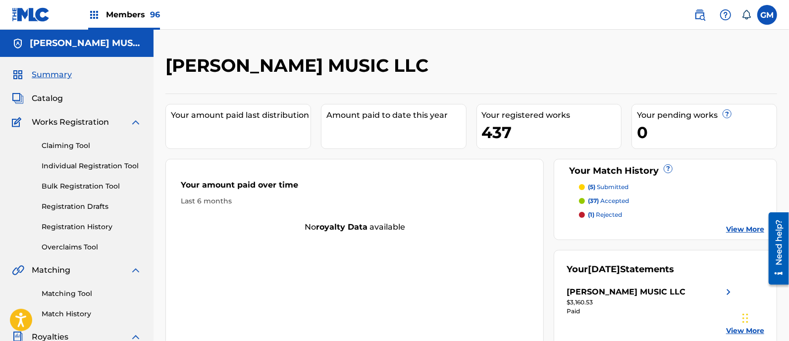
click at [48, 97] on span "Catalog" at bounding box center [47, 99] width 31 height 12
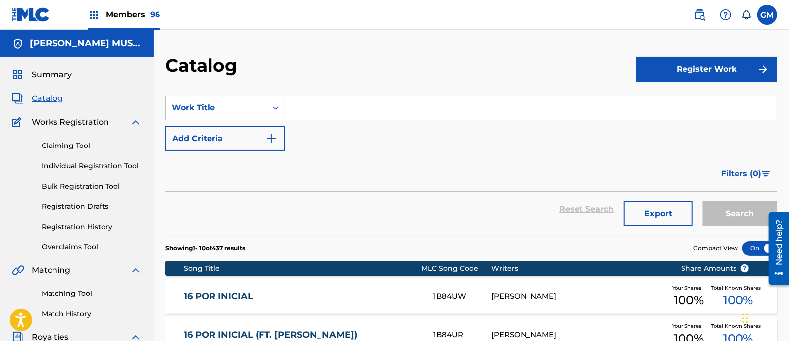
click at [335, 110] on input "Search Form" at bounding box center [530, 108] width 491 height 24
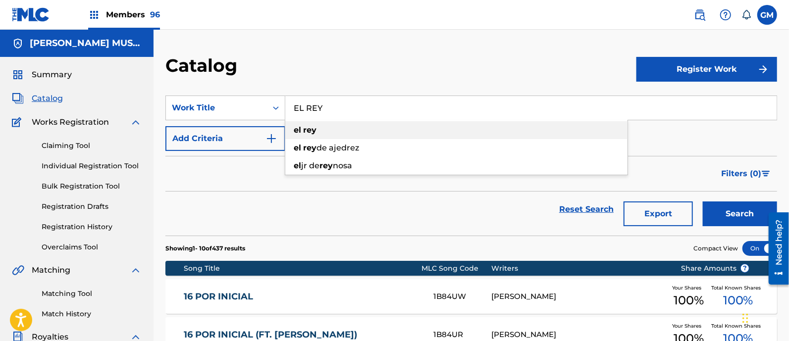
click at [316, 130] on div "el rey" at bounding box center [456, 130] width 342 height 18
type input "el rey"
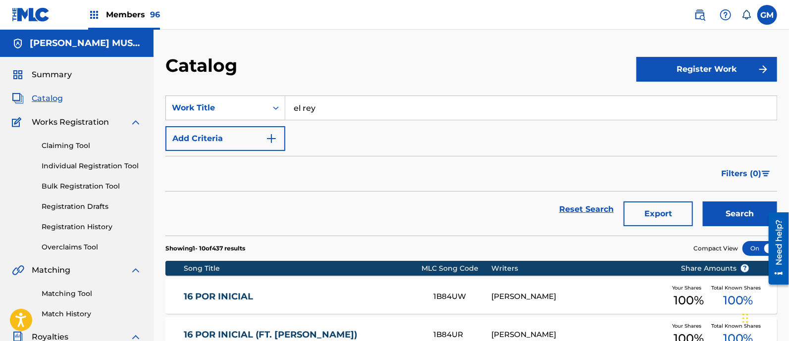
click at [737, 214] on button "Search" at bounding box center [740, 214] width 74 height 25
